Goal: Information Seeking & Learning: Find specific fact

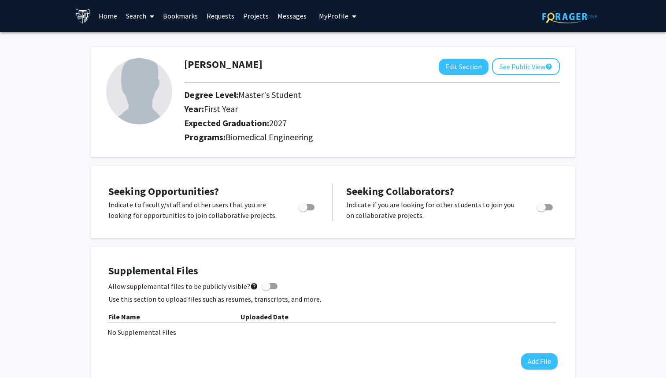
click at [139, 13] on link "Search" at bounding box center [140, 15] width 37 height 31
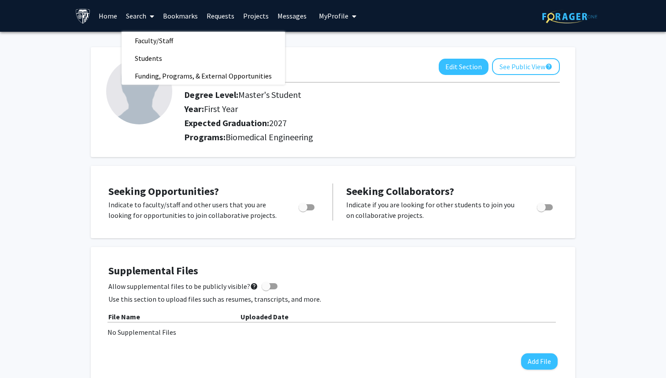
click at [248, 16] on link "Projects" at bounding box center [256, 15] width 34 height 31
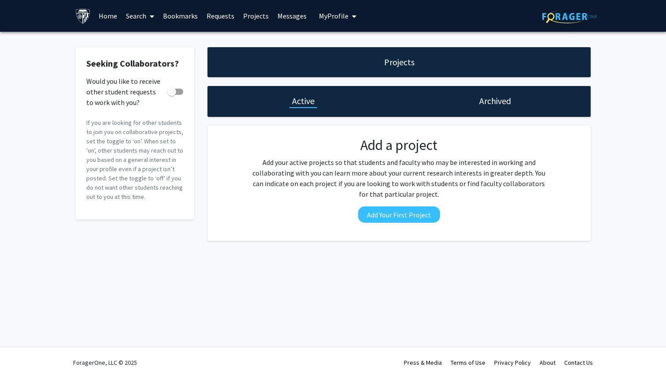
click at [473, 106] on div "Archived" at bounding box center [495, 101] width 192 height 31
click at [483, 105] on h1 "Archived" at bounding box center [496, 101] width 32 height 12
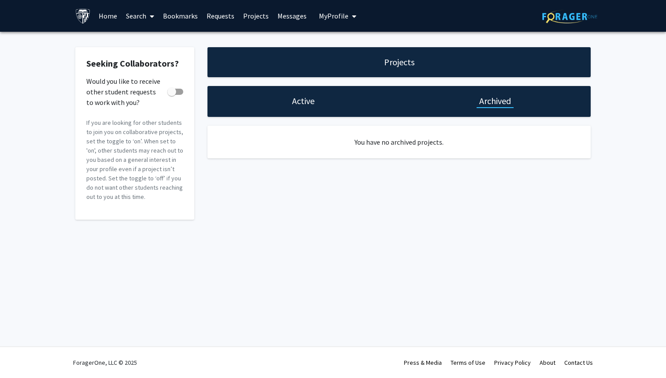
click at [299, 105] on h1 "Active" at bounding box center [303, 101] width 22 height 12
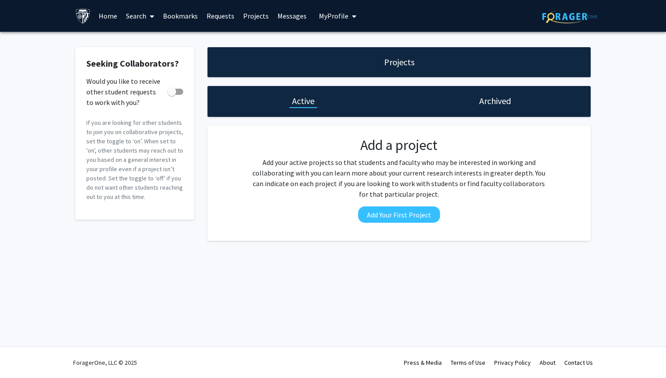
click at [217, 18] on link "Requests" at bounding box center [220, 15] width 37 height 31
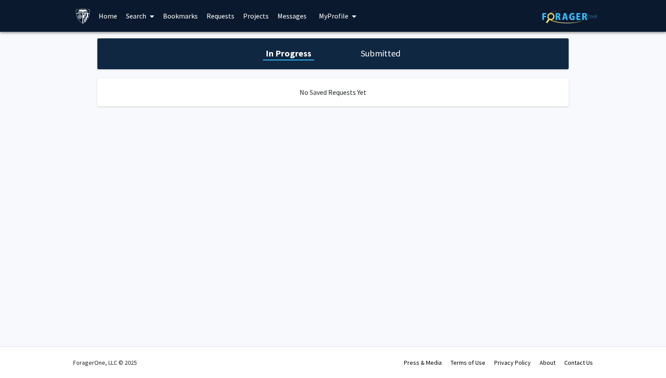
click at [385, 55] on h1 "Submitted" at bounding box center [380, 53] width 45 height 12
click at [178, 15] on link "Bookmarks" at bounding box center [181, 15] width 44 height 31
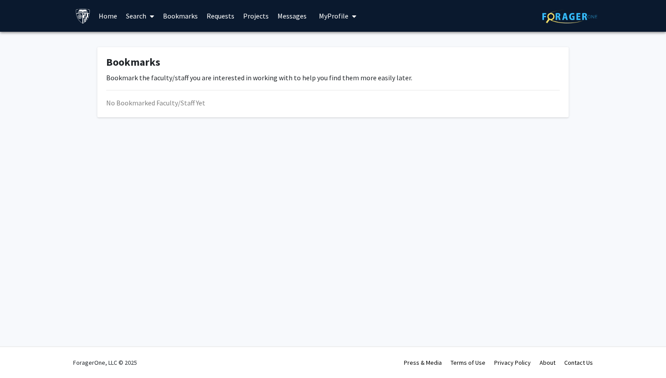
click at [293, 14] on link "Messages" at bounding box center [292, 15] width 38 height 31
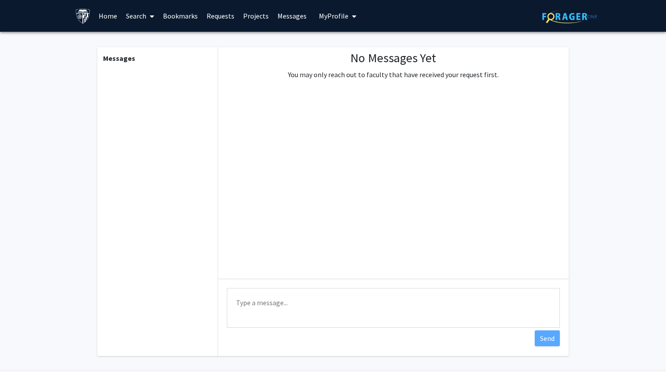
click at [254, 19] on link "Projects" at bounding box center [256, 15] width 34 height 31
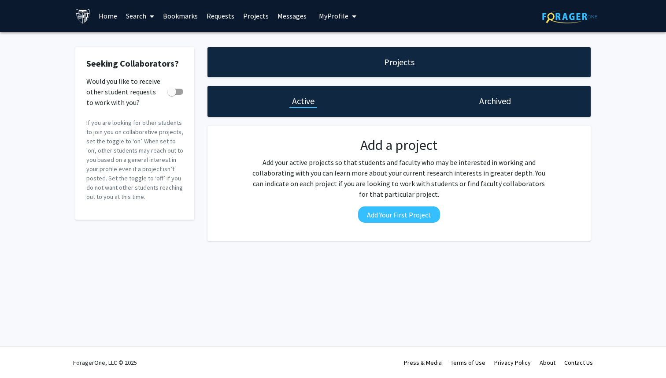
click at [126, 15] on link "Search" at bounding box center [140, 15] width 37 height 31
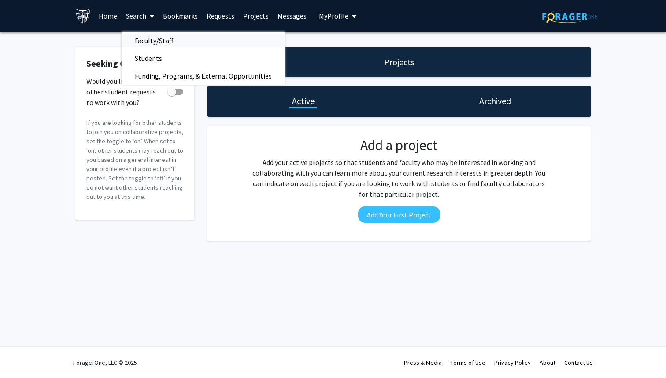
click at [160, 39] on span "Faculty/Staff" at bounding box center [154, 41] width 65 height 18
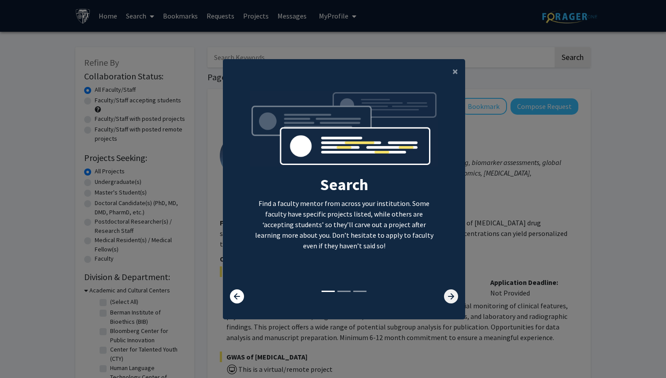
click at [451, 301] on icon at bounding box center [451, 296] width 14 height 14
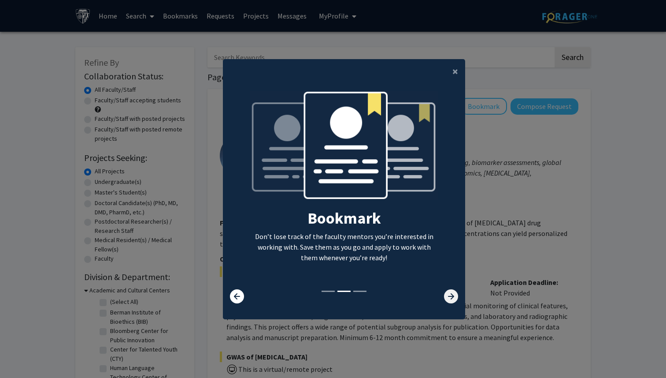
click at [451, 301] on icon at bounding box center [451, 296] width 14 height 14
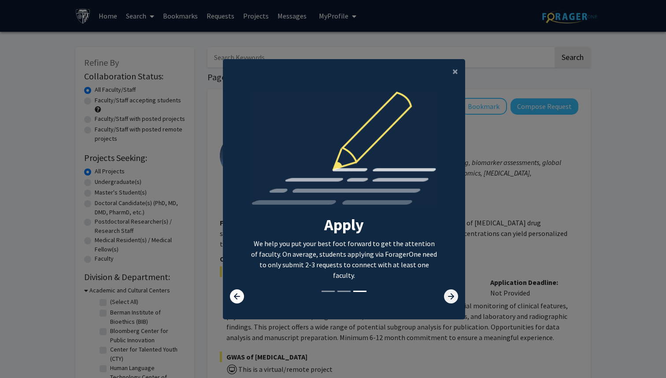
click at [451, 301] on icon at bounding box center [451, 296] width 14 height 14
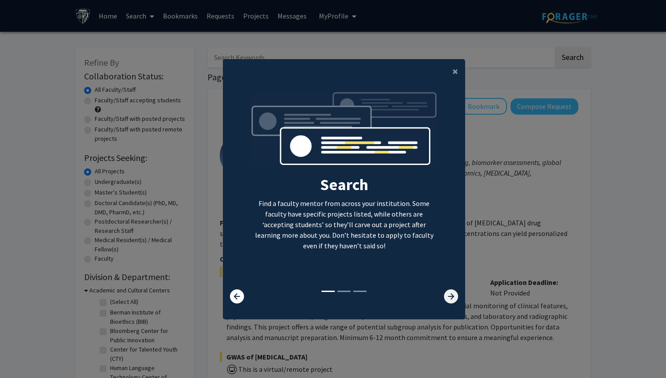
click at [451, 301] on icon at bounding box center [451, 296] width 14 height 14
click at [455, 73] on span "×" at bounding box center [456, 71] width 6 height 14
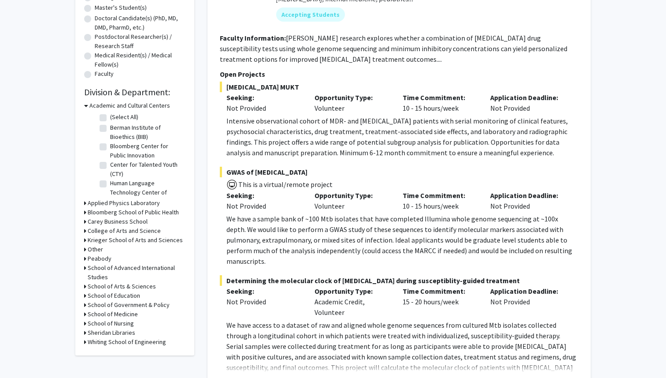
scroll to position [7, 0]
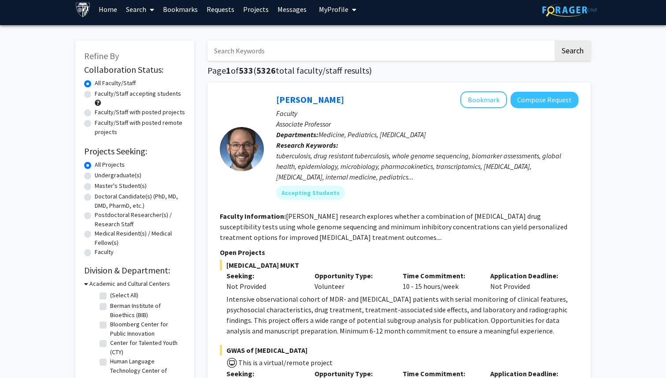
click at [324, 50] on input "Search Keywords" at bounding box center [381, 51] width 346 height 20
click at [555, 41] on button "Search" at bounding box center [573, 51] width 36 height 20
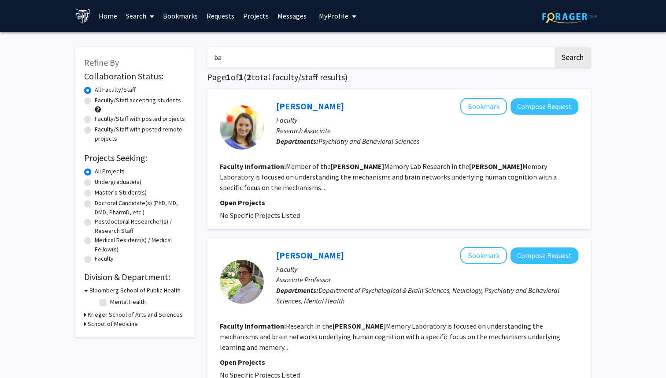
type input "b"
type input "psychiatry"
click at [555, 47] on button "Search" at bounding box center [573, 57] width 36 height 20
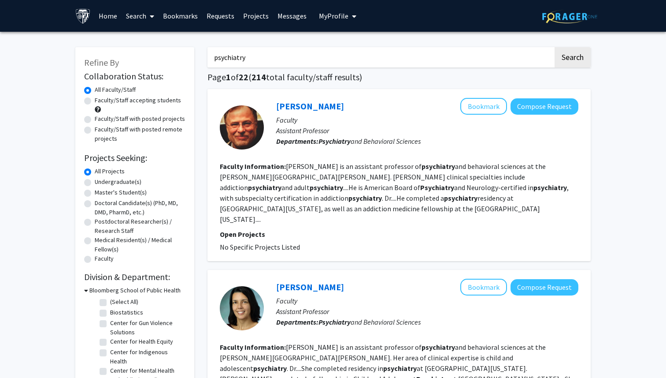
drag, startPoint x: 261, startPoint y: 61, endPoint x: 207, endPoint y: 61, distance: 54.7
click at [208, 61] on input "psychiatry" at bounding box center [381, 57] width 346 height 20
click at [555, 47] on button "Search" at bounding box center [573, 57] width 36 height 20
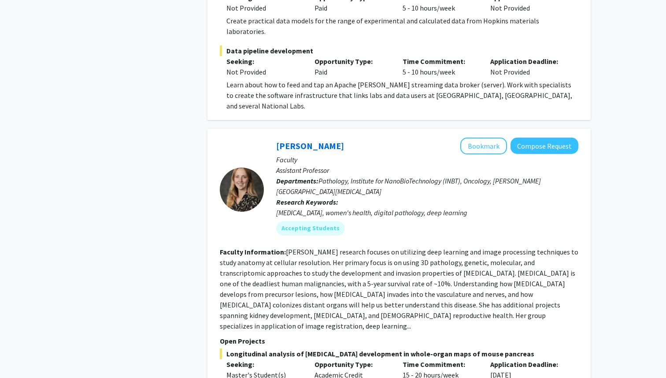
scroll to position [1313, 0]
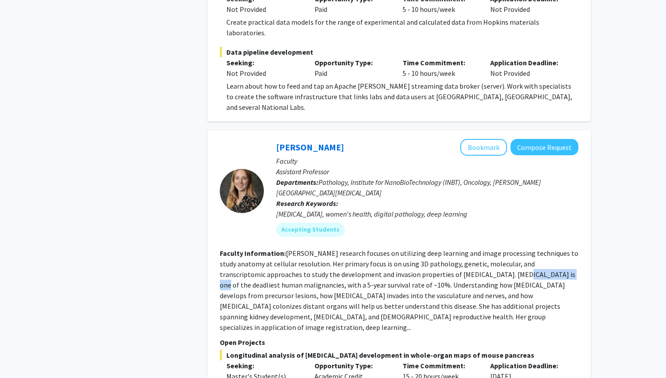
drag, startPoint x: 466, startPoint y: 242, endPoint x: 518, endPoint y: 242, distance: 51.6
click at [518, 249] on fg-read-more "[PERSON_NAME] research focuses on utilizing deep learning and image processing …" at bounding box center [399, 290] width 359 height 83
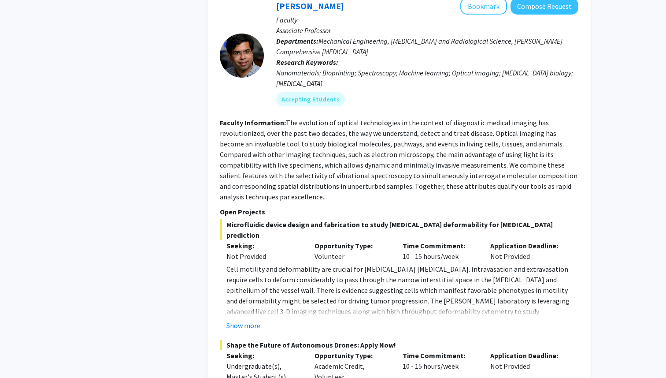
scroll to position [3952, 0]
